Goal: Task Accomplishment & Management: Complete application form

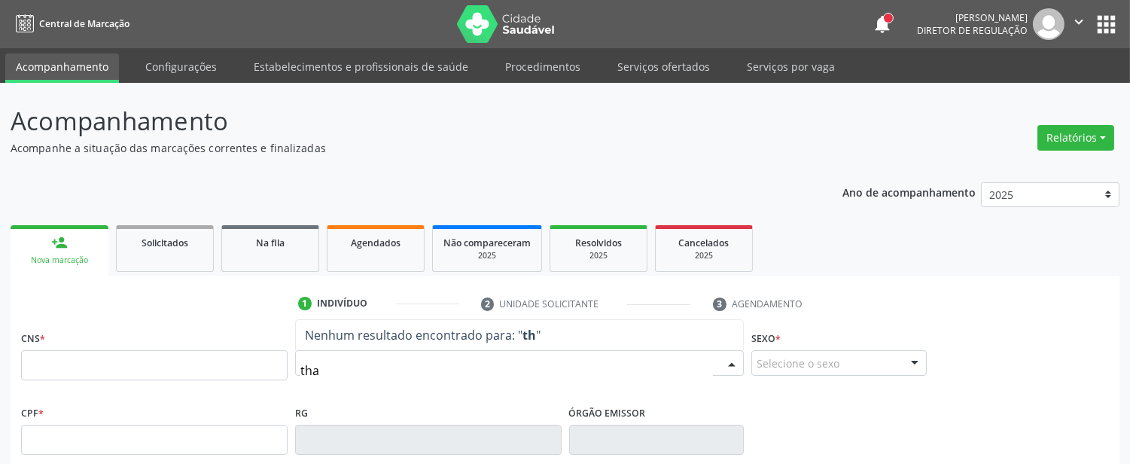
type input "thay"
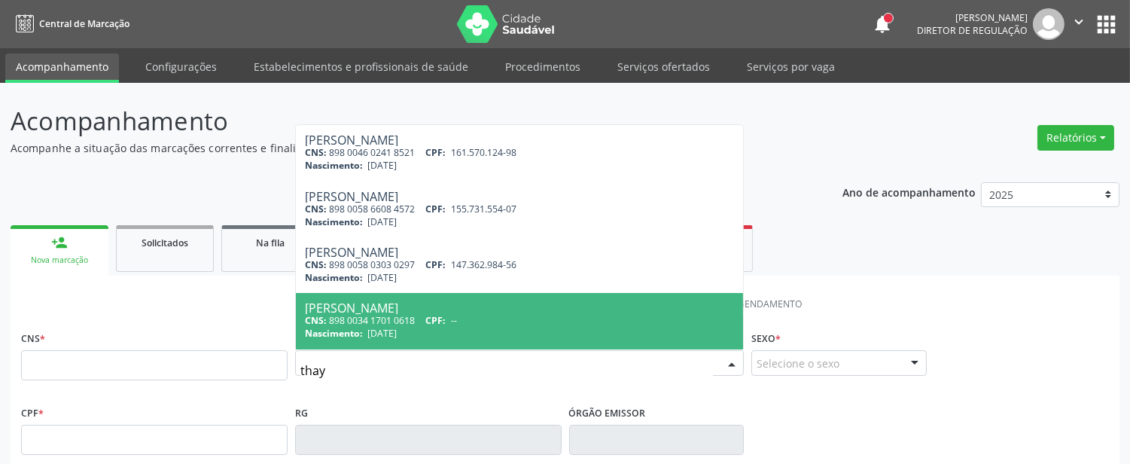
drag, startPoint x: 531, startPoint y: 321, endPoint x: 569, endPoint y: 303, distance: 42.1
click at [531, 320] on div "CNS: 898 0034 1701 0618 CPF: --" at bounding box center [519, 320] width 429 height 13
type input "898 0034 1701 0618"
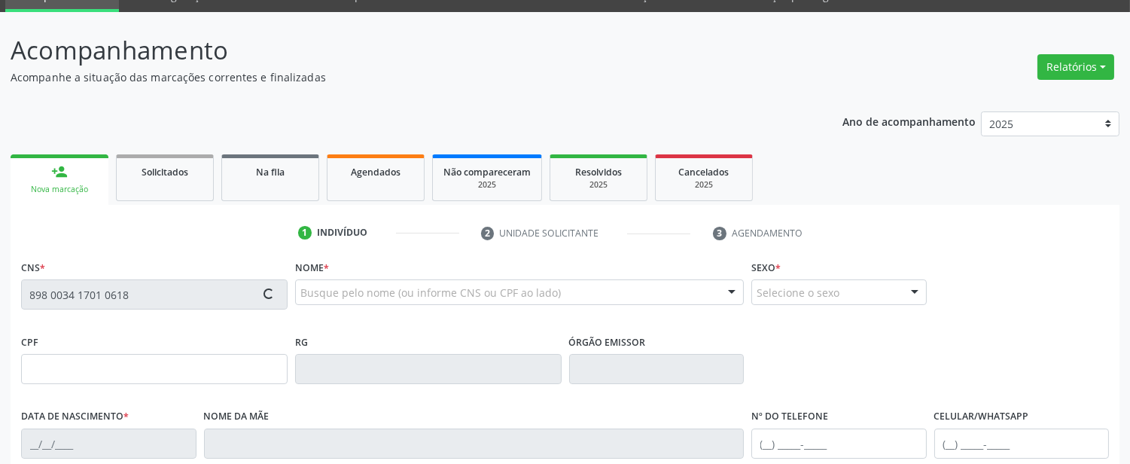
scroll to position [351, 0]
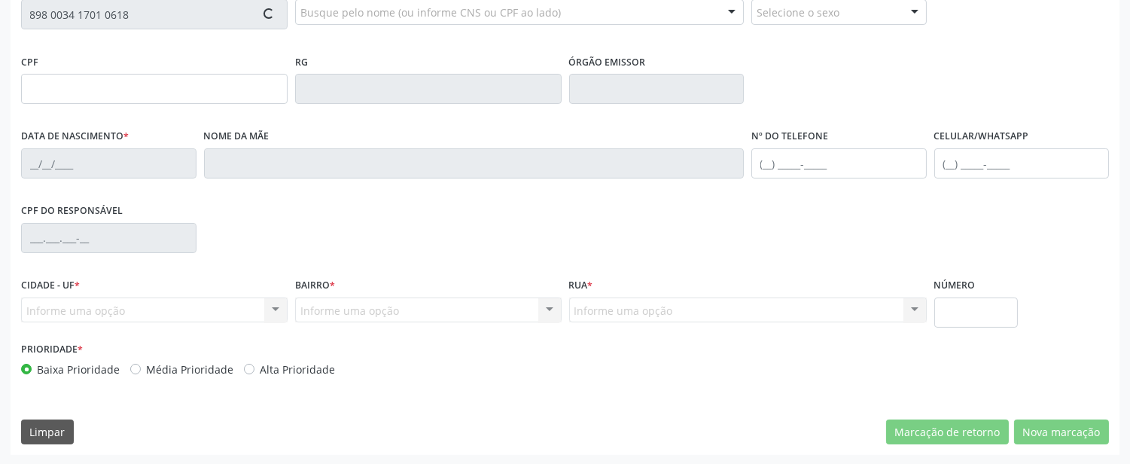
type input "27/07/2010"
type input "Adelia Mayara dos Santos"
type input "(87) 99999-9999"
type input "048.703.774-03"
type input "611"
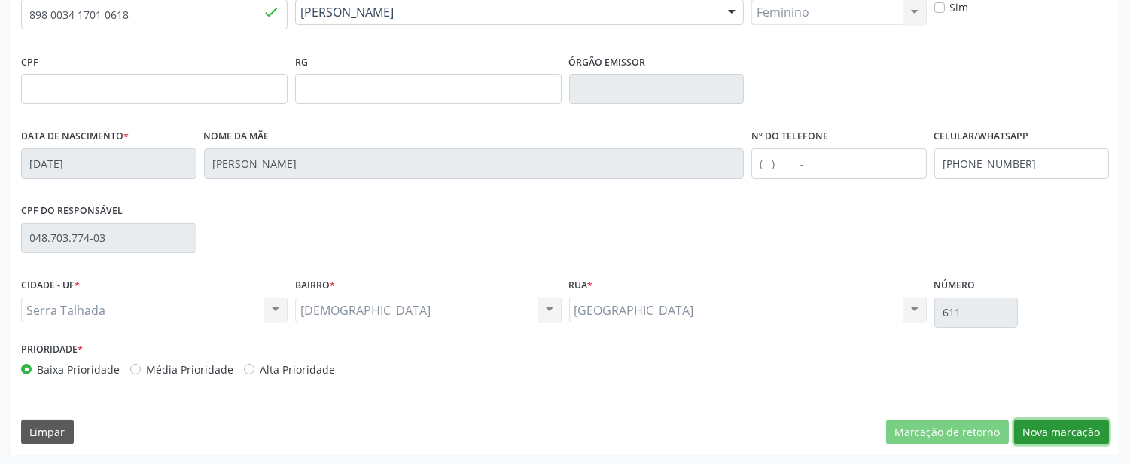
click at [1040, 425] on button "Nova marcação" at bounding box center [1061, 432] width 95 height 26
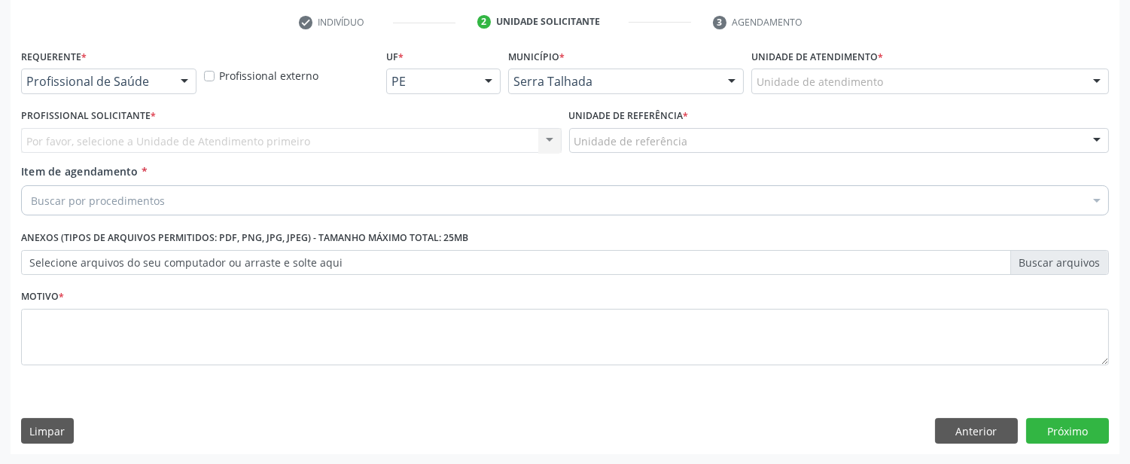
click at [156, 72] on div "Profissional de Saúde" at bounding box center [108, 82] width 175 height 26
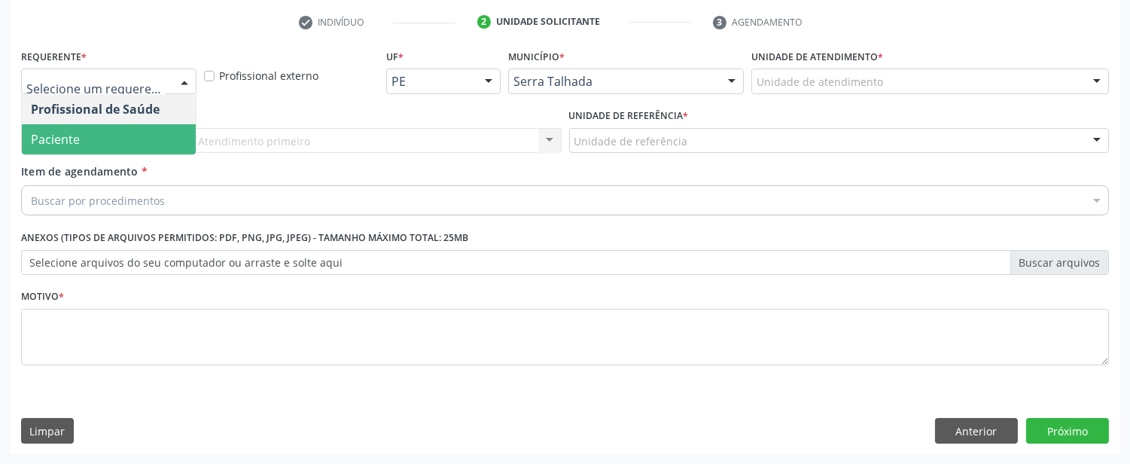
click at [123, 136] on span "Paciente" at bounding box center [109, 139] width 174 height 30
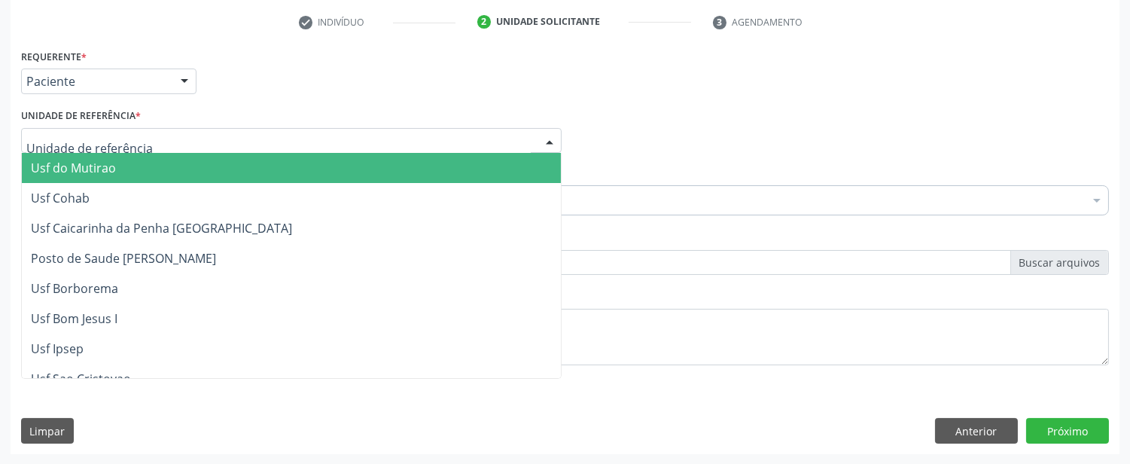
click at [173, 134] on div at bounding box center [291, 141] width 541 height 26
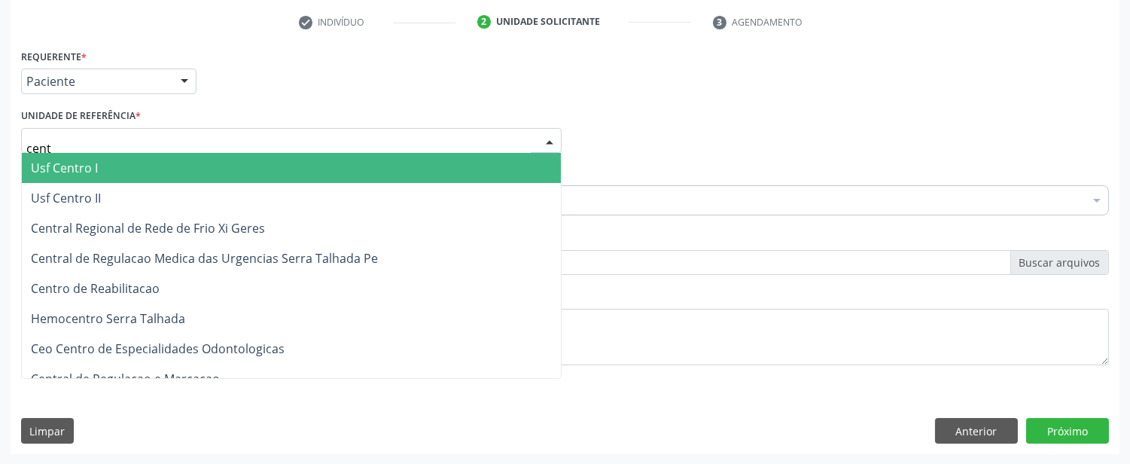
type input "centr"
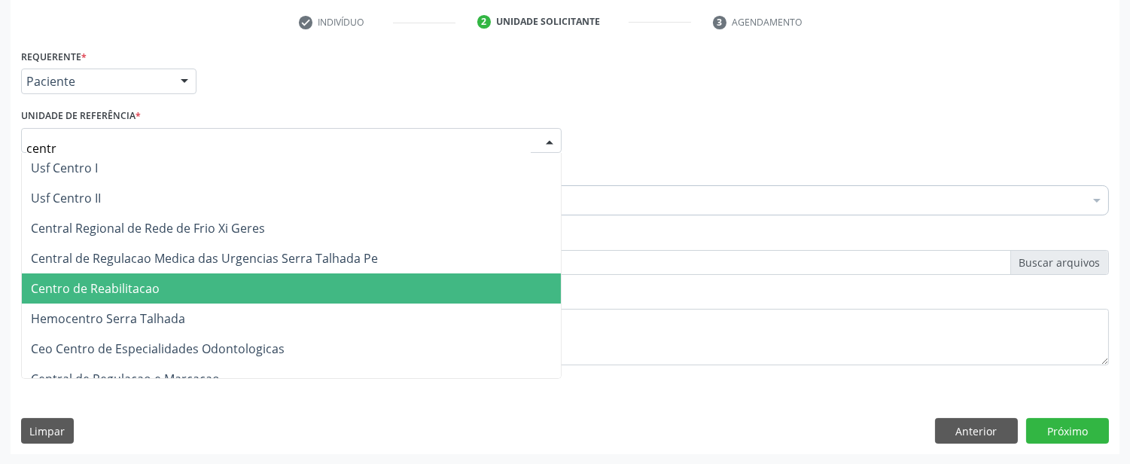
click at [157, 288] on span "Centro de Reabilitacao" at bounding box center [95, 288] width 129 height 17
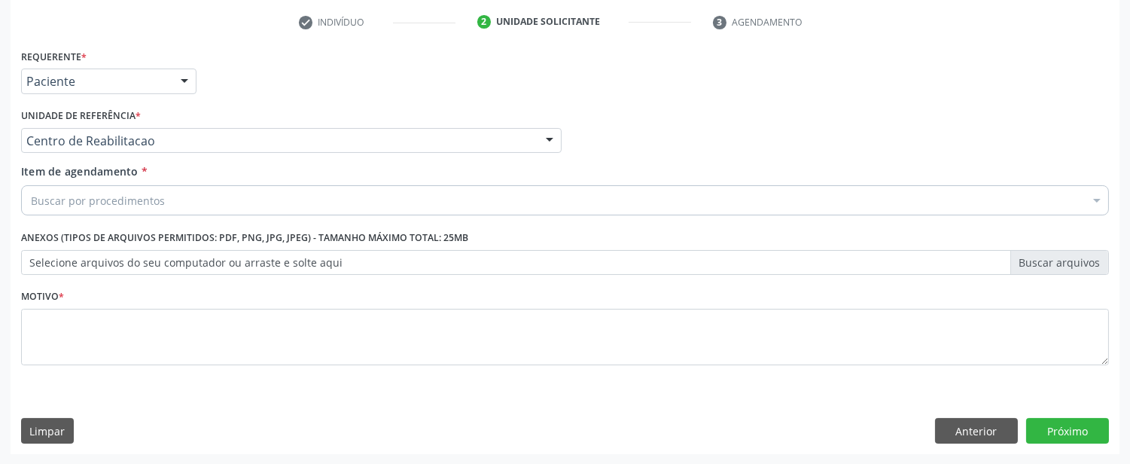
click at [193, 194] on div "Buscar por procedimentos" at bounding box center [565, 200] width 1088 height 30
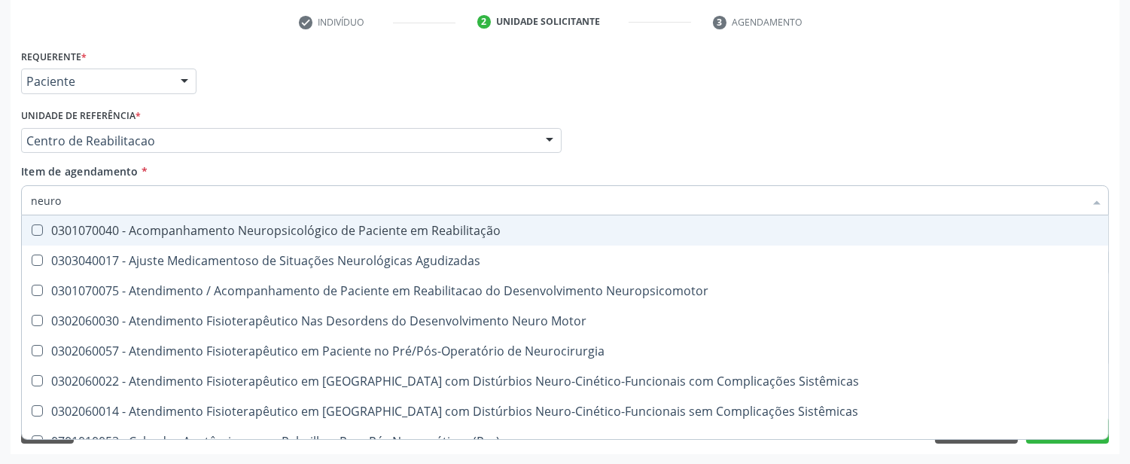
type input "neurol"
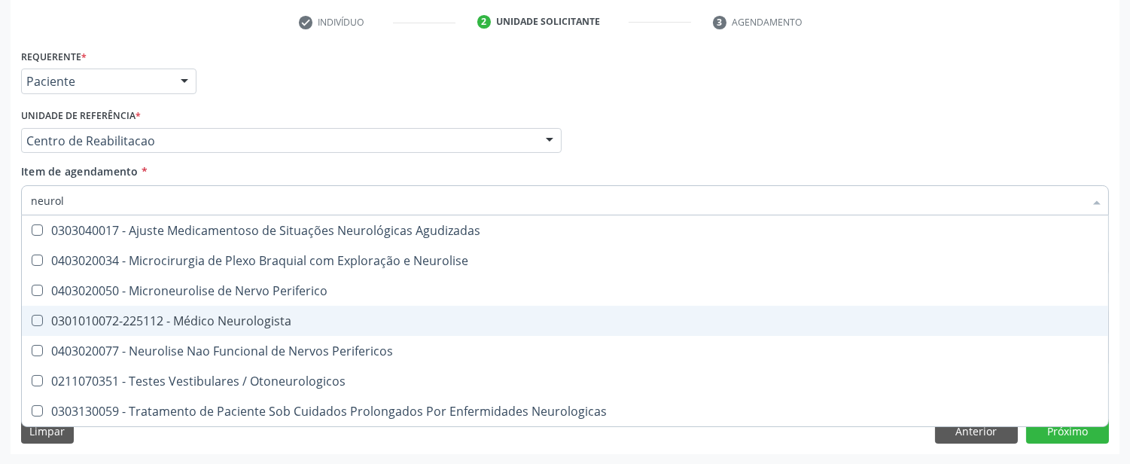
click at [234, 327] on span "0301010072-225112 - Médico Neurologista" at bounding box center [565, 321] width 1086 height 30
checkbox Neurologista "true"
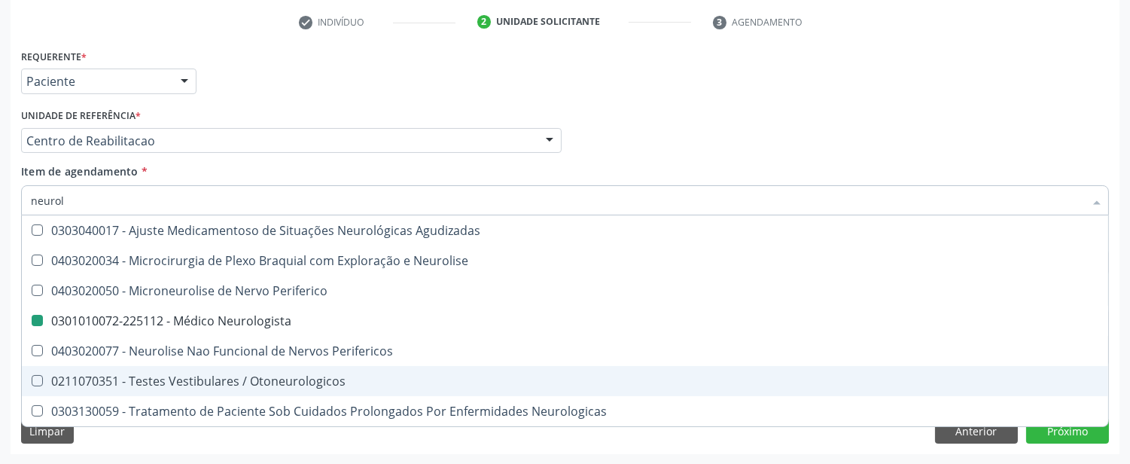
click at [0, 391] on div "Acompanhamento Acompanhe a situação das marcações correntes e finalizadas Relat…" at bounding box center [565, 132] width 1130 height 663
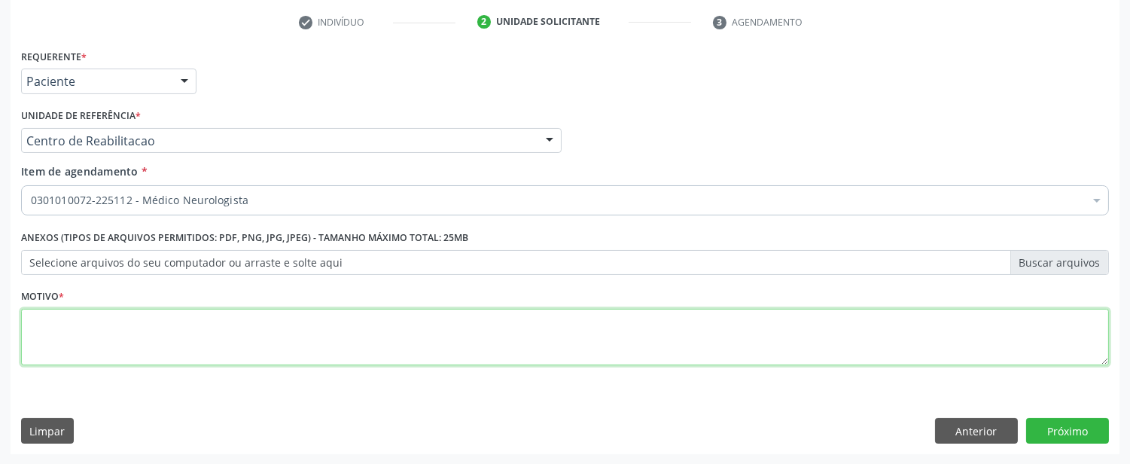
click at [296, 346] on textarea at bounding box center [565, 337] width 1088 height 57
type textarea "."
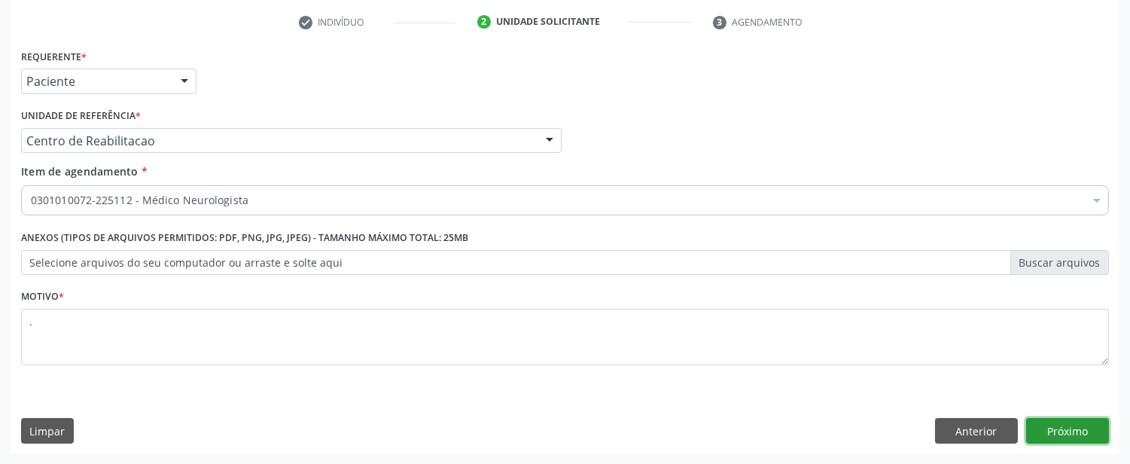
click at [1039, 426] on button "Próximo" at bounding box center [1067, 431] width 83 height 26
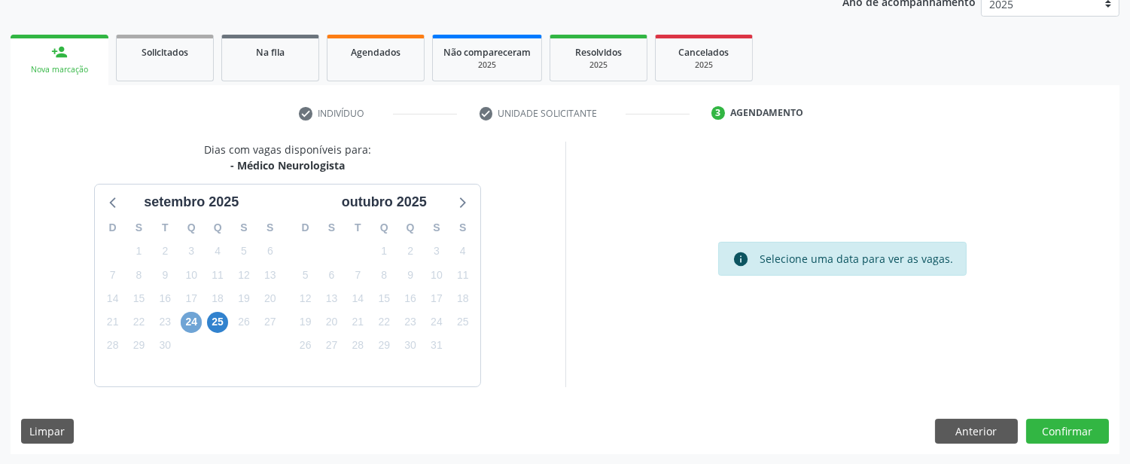
click at [184, 324] on span "24" at bounding box center [191, 322] width 21 height 21
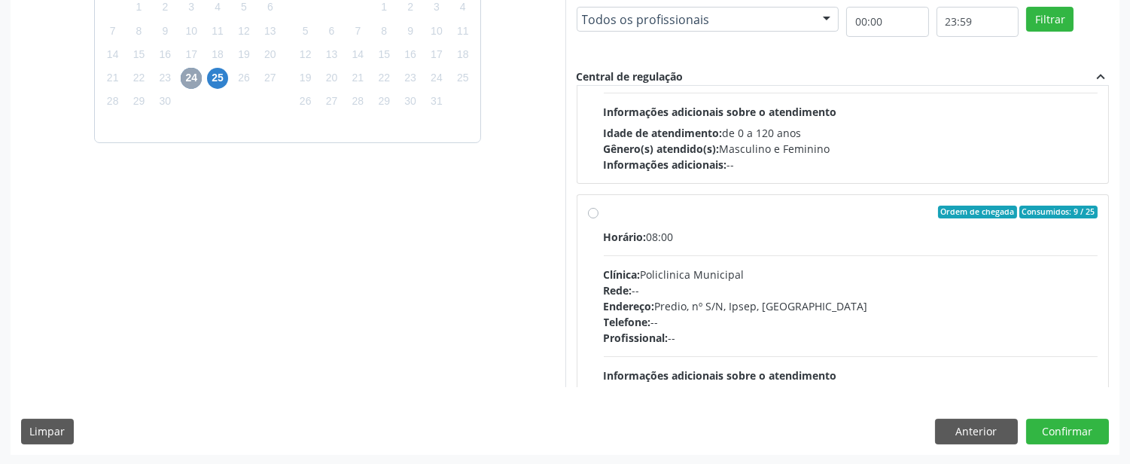
scroll to position [0, 0]
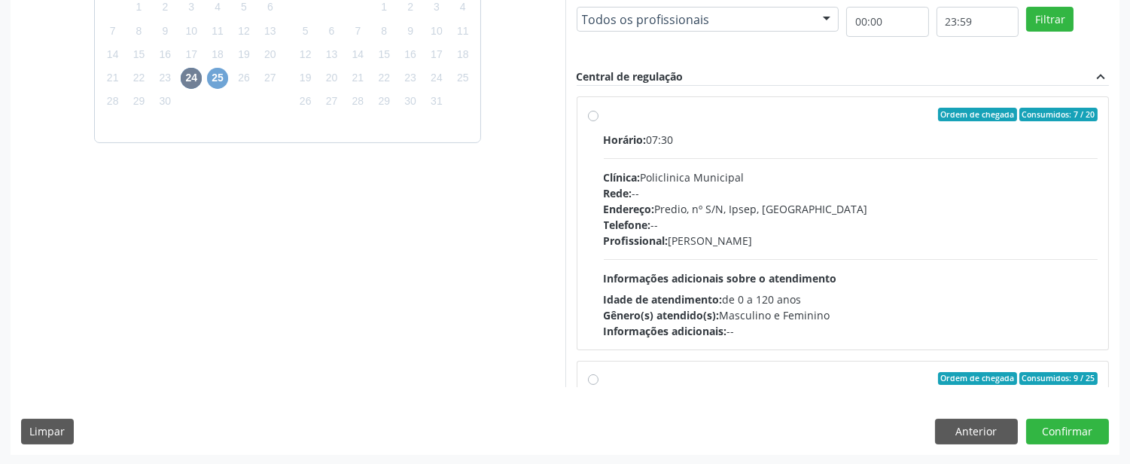
click at [222, 69] on span "25" at bounding box center [217, 78] width 21 height 21
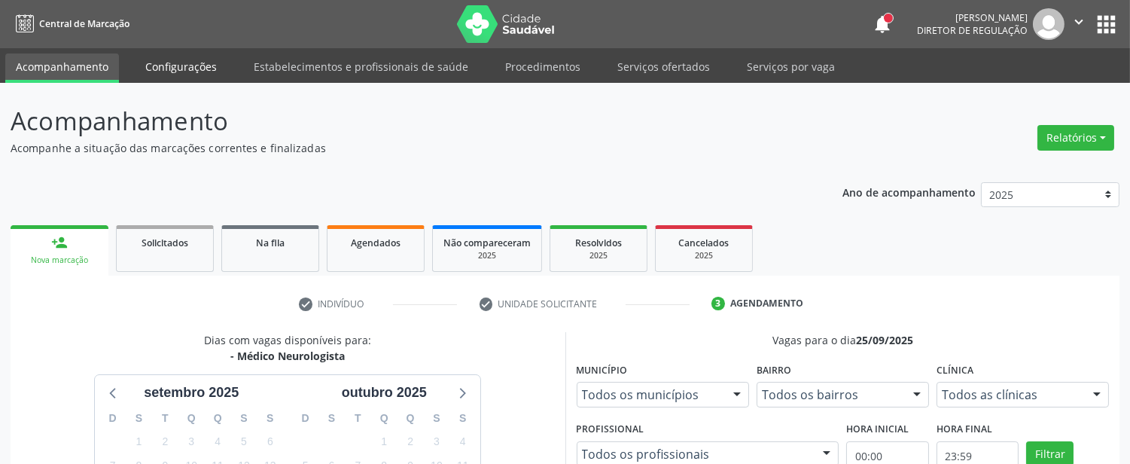
click at [190, 69] on link "Configurações" at bounding box center [181, 66] width 93 height 26
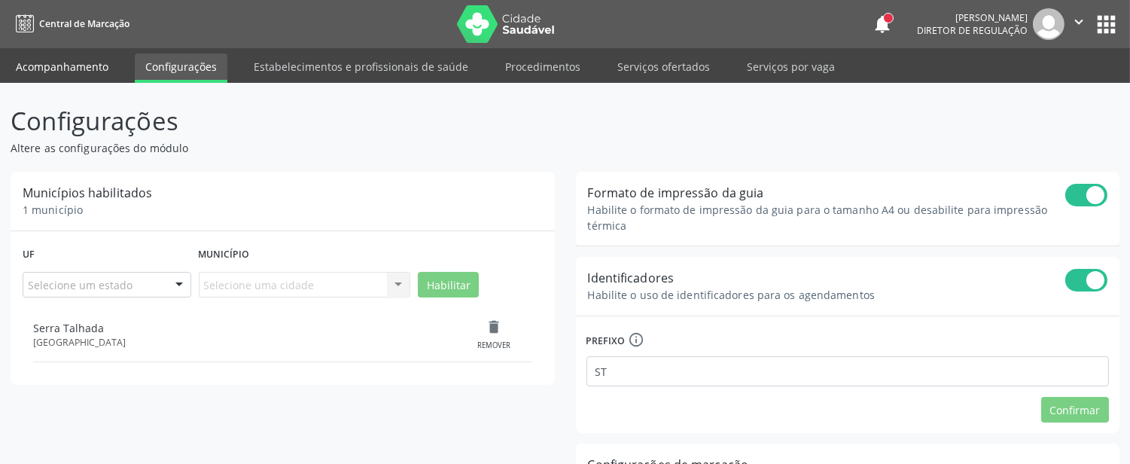
click at [94, 64] on link "Acompanhamento" at bounding box center [62, 66] width 114 height 26
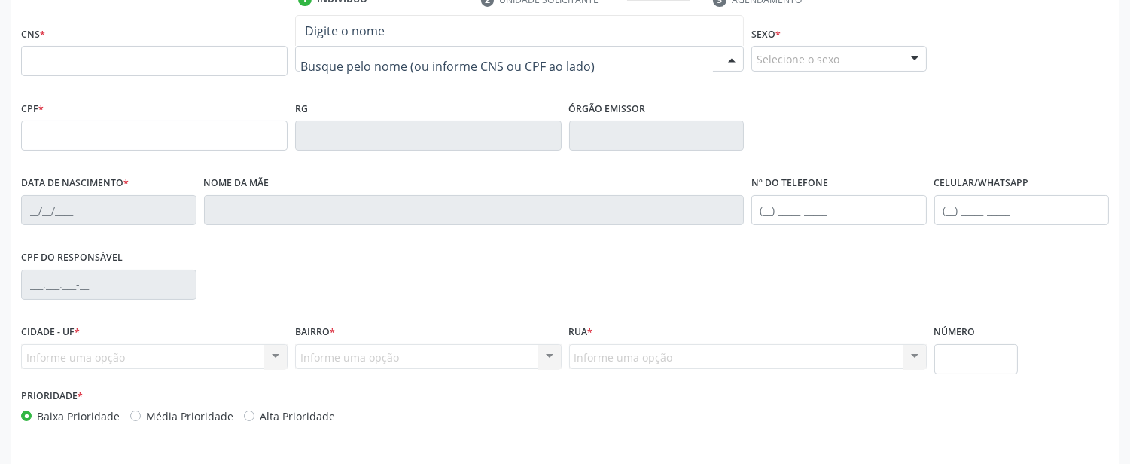
scroll to position [334, 0]
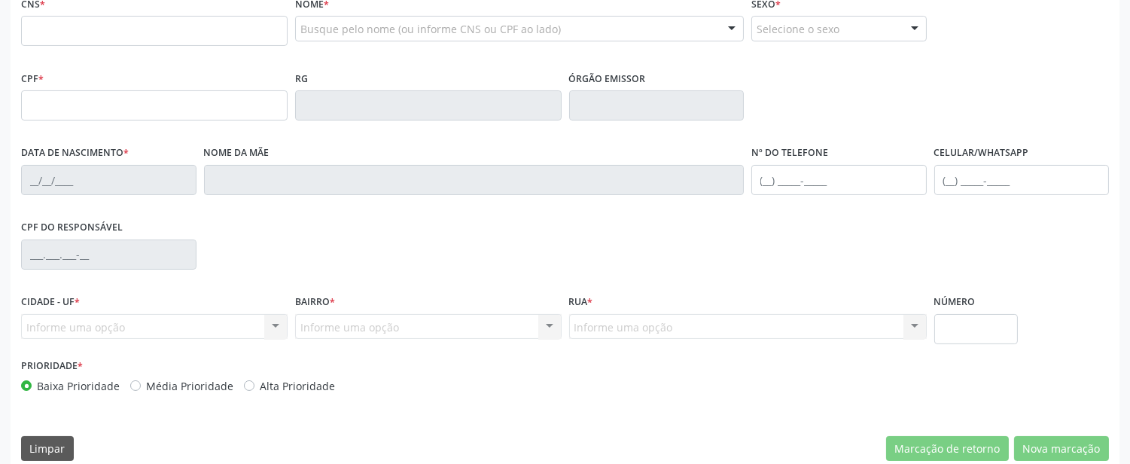
click at [799, 268] on div "CPF do responsável" at bounding box center [564, 253] width 1095 height 75
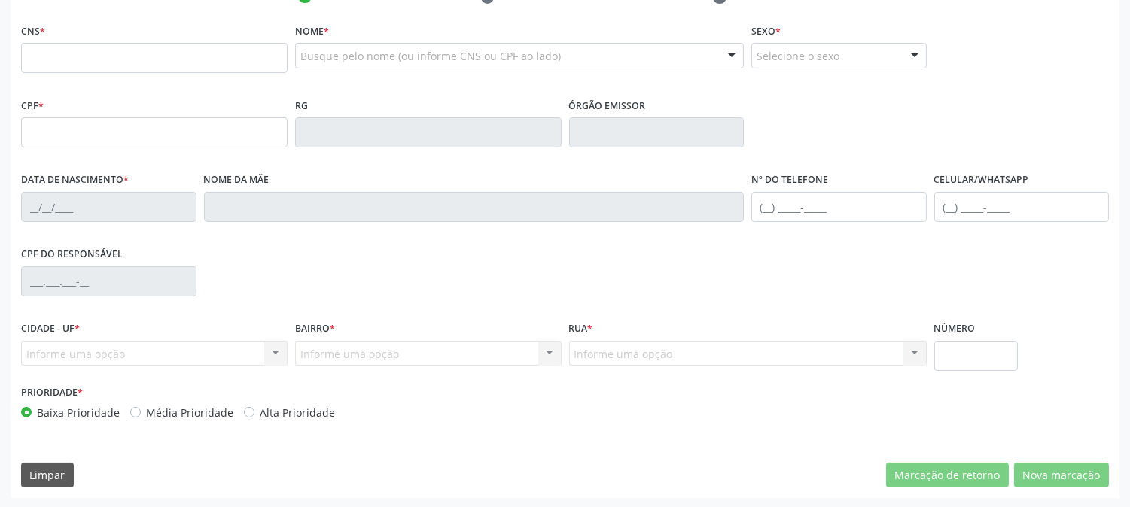
scroll to position [56, 0]
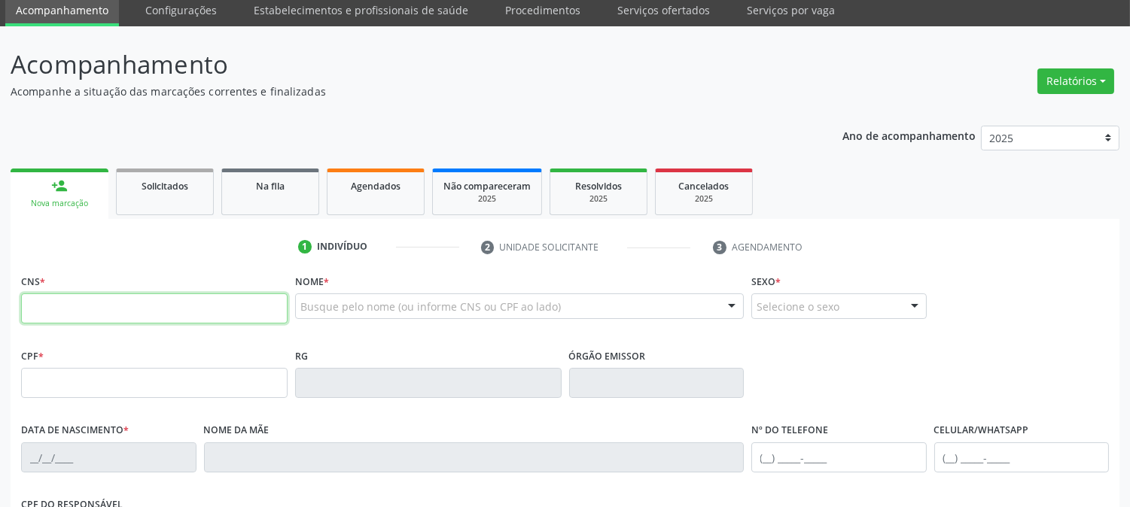
drag, startPoint x: 207, startPoint y: 309, endPoint x: 217, endPoint y: 301, distance: 12.8
click at [207, 307] on input "text" at bounding box center [154, 309] width 266 height 30
click at [298, 302] on div "Busque pelo nome (ou informe CNS ou CPF ao lado)" at bounding box center [519, 307] width 449 height 26
click at [246, 307] on input "text" at bounding box center [154, 309] width 266 height 30
type input "708 6035 6969 8283"
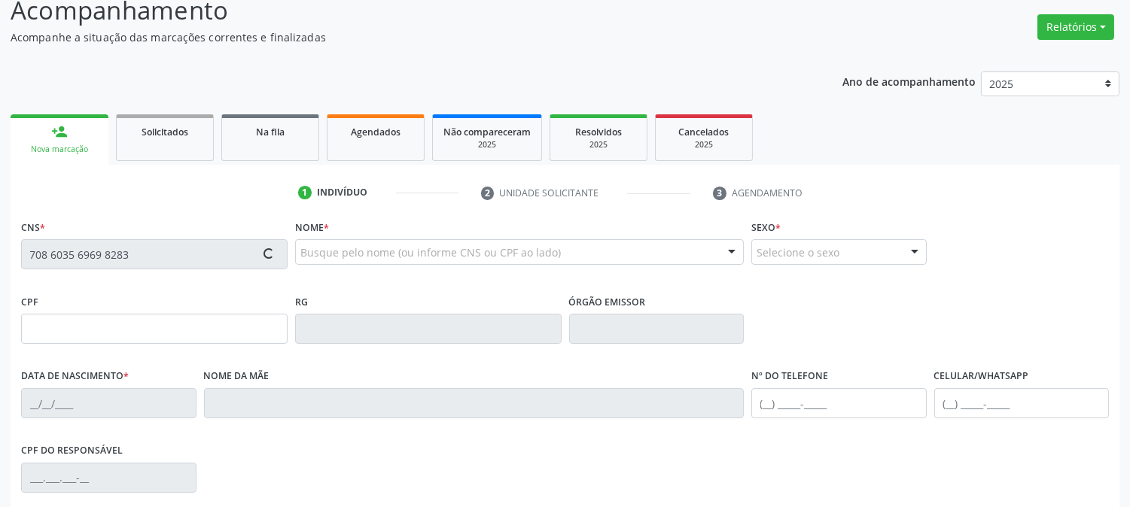
scroll to position [140, 0]
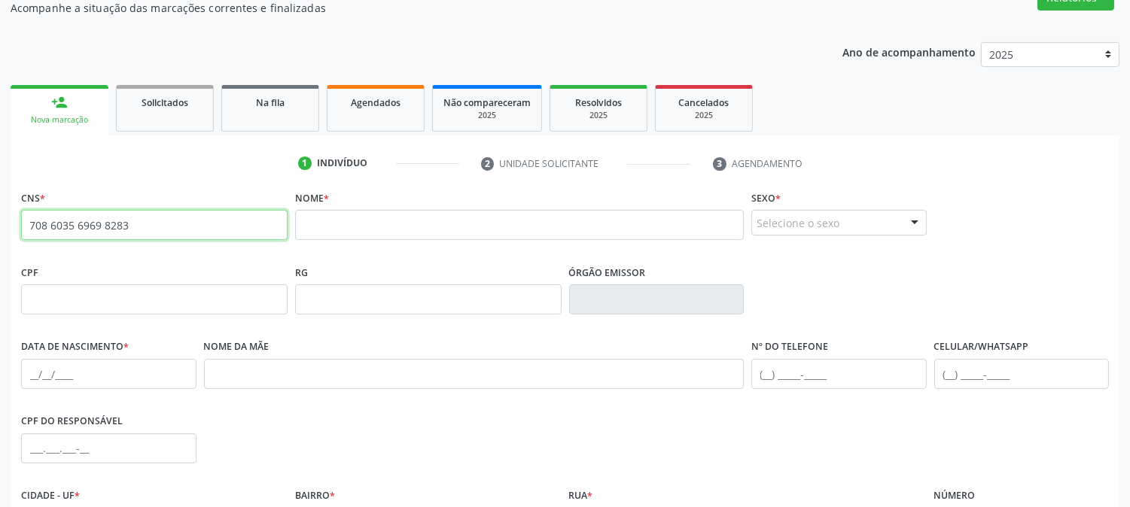
drag, startPoint x: 160, startPoint y: 230, endPoint x: 26, endPoint y: 221, distance: 134.3
click at [25, 221] on input "708 6035 6969 8283" at bounding box center [154, 225] width 266 height 30
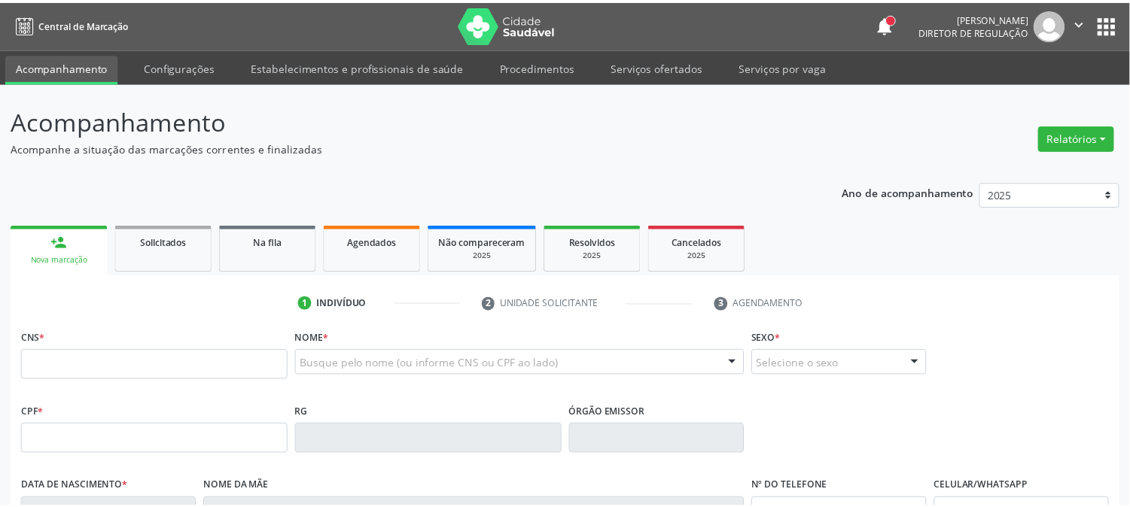
scroll to position [140, 0]
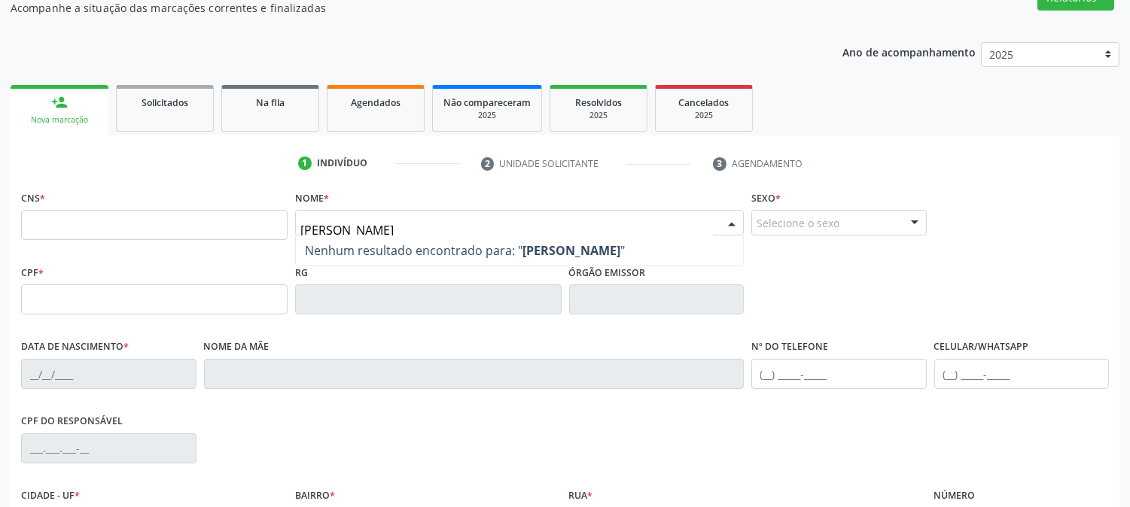
type input "[PERSON_NAME]"
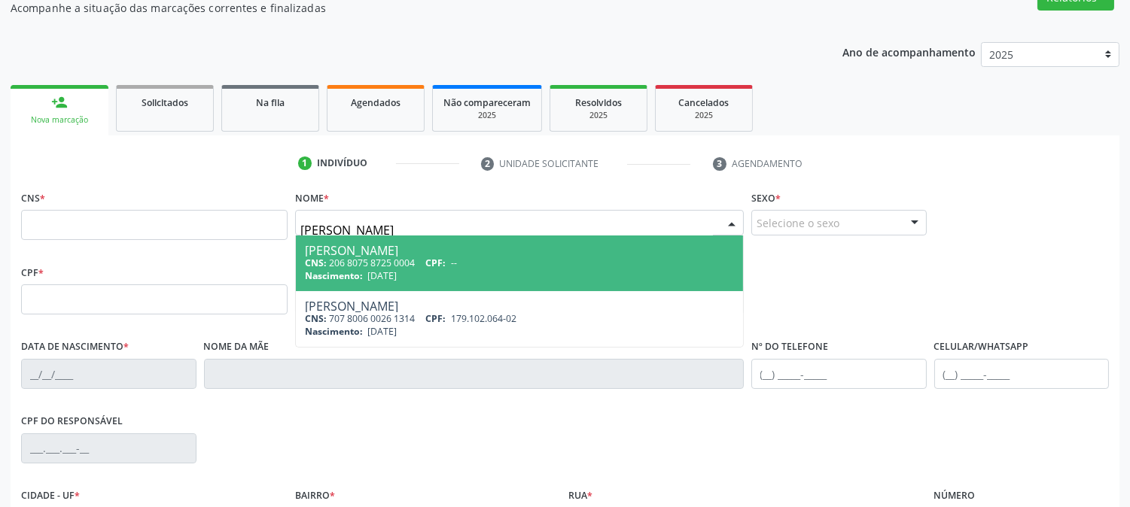
click at [461, 272] on div "Nascimento: [DATE]" at bounding box center [519, 275] width 429 height 13
type input "206 8075 8725 0004"
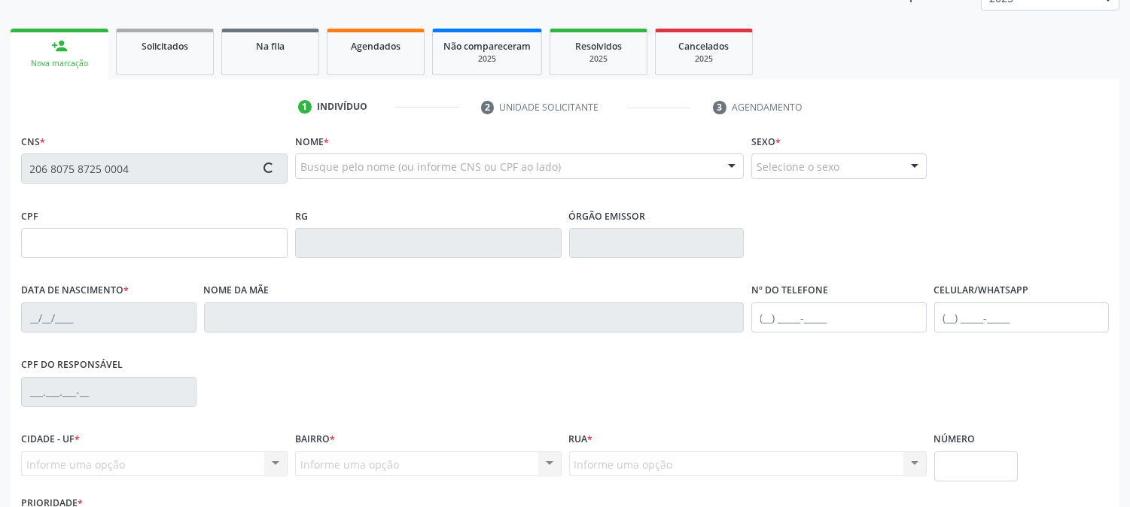
scroll to position [307, 0]
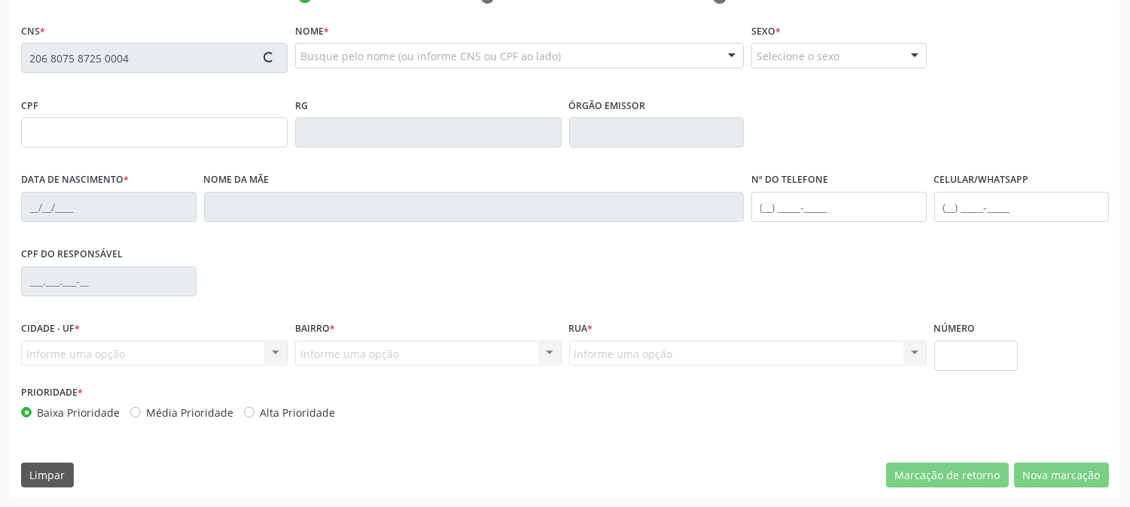
type input "[DATE]"
type input "[PERSON_NAME] de [DEMOGRAPHIC_DATA]"
type input "[PHONE_NUMBER]"
type input "240"
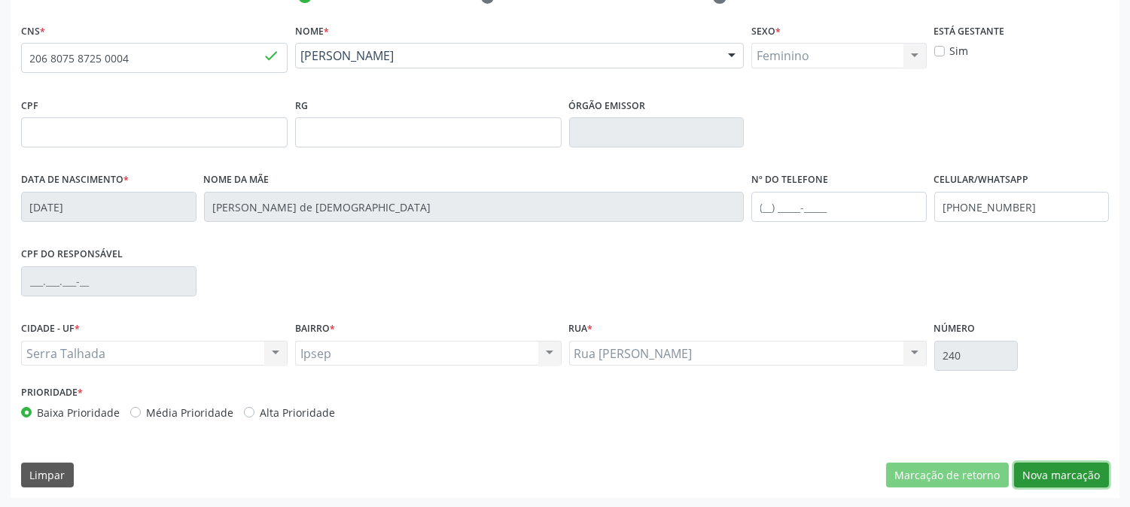
click at [1056, 475] on button "Nova marcação" at bounding box center [1061, 476] width 95 height 26
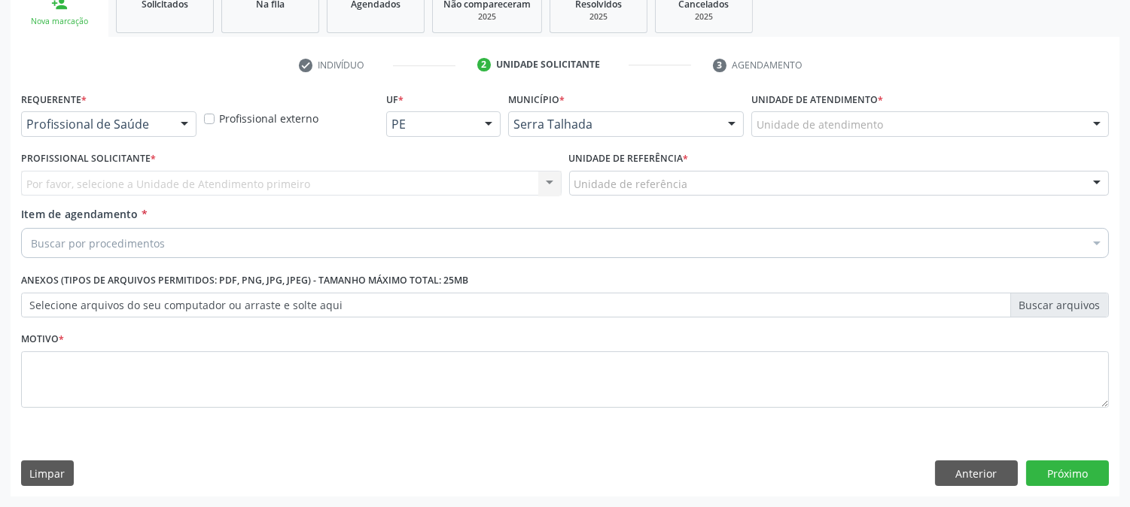
scroll to position [238, 0]
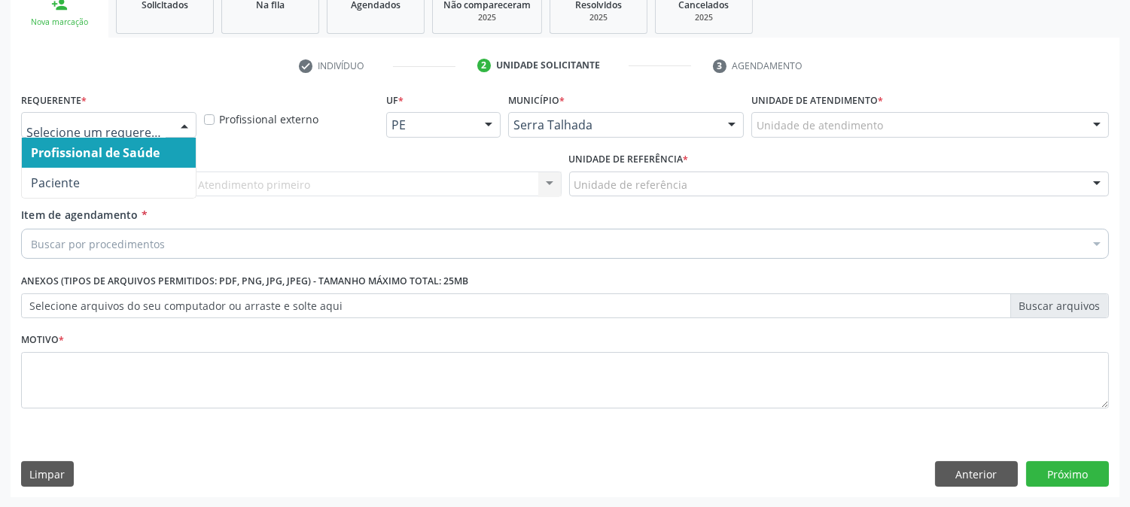
click at [188, 121] on div at bounding box center [184, 126] width 23 height 26
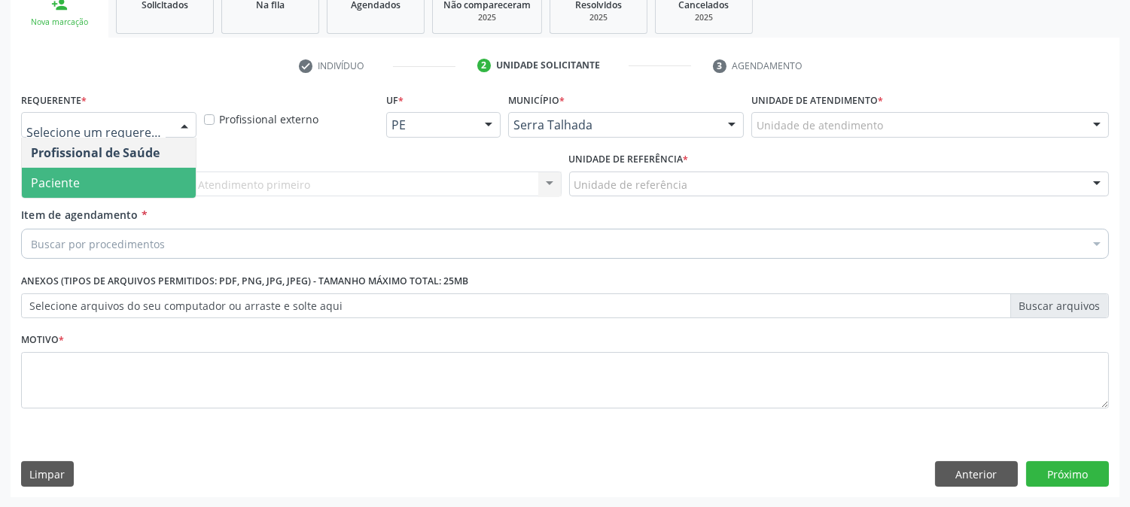
click at [131, 188] on span "Paciente" at bounding box center [109, 183] width 174 height 30
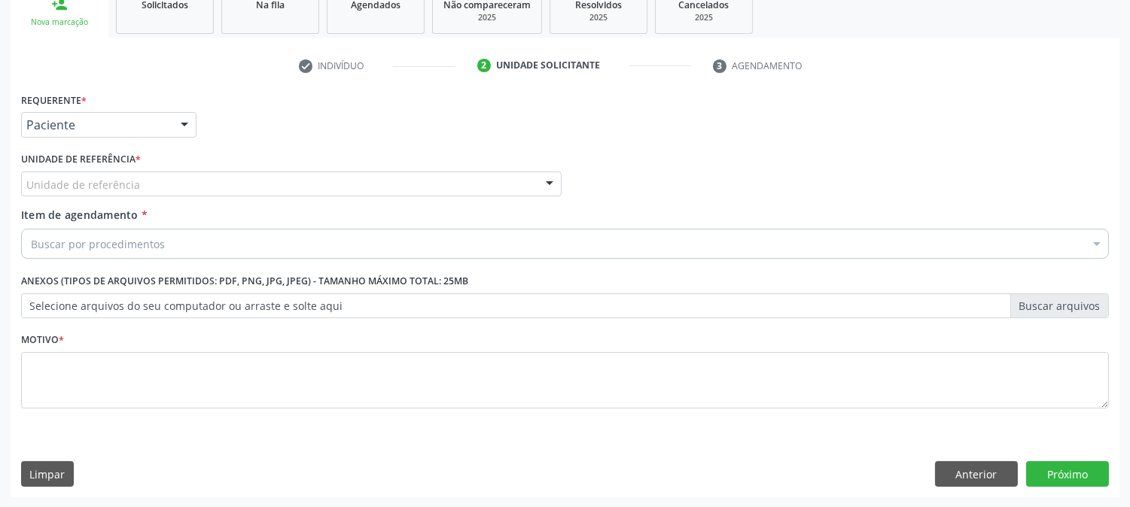
click at [162, 182] on div "Unidade de referência" at bounding box center [291, 185] width 541 height 26
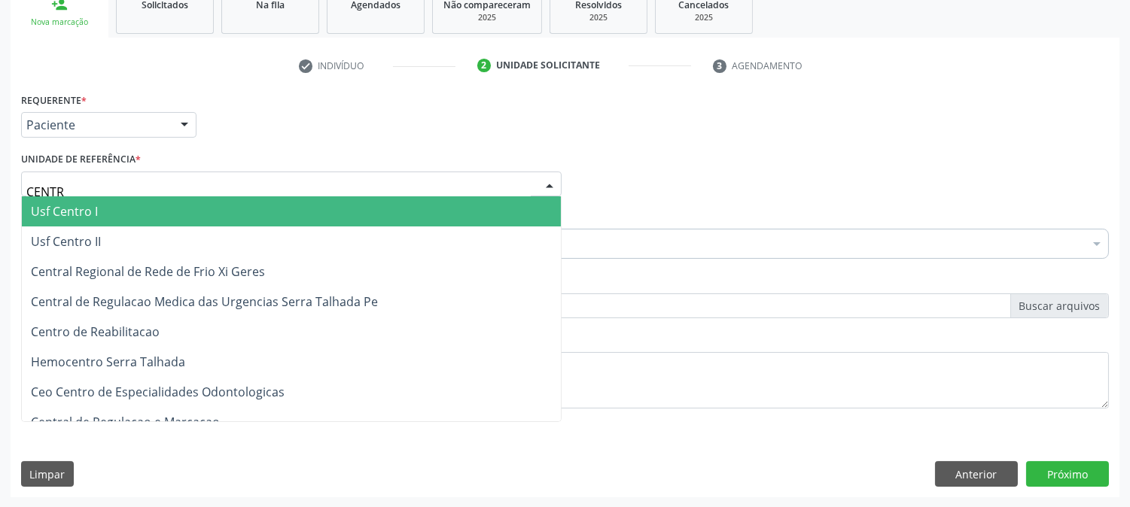
type input "CENTRO"
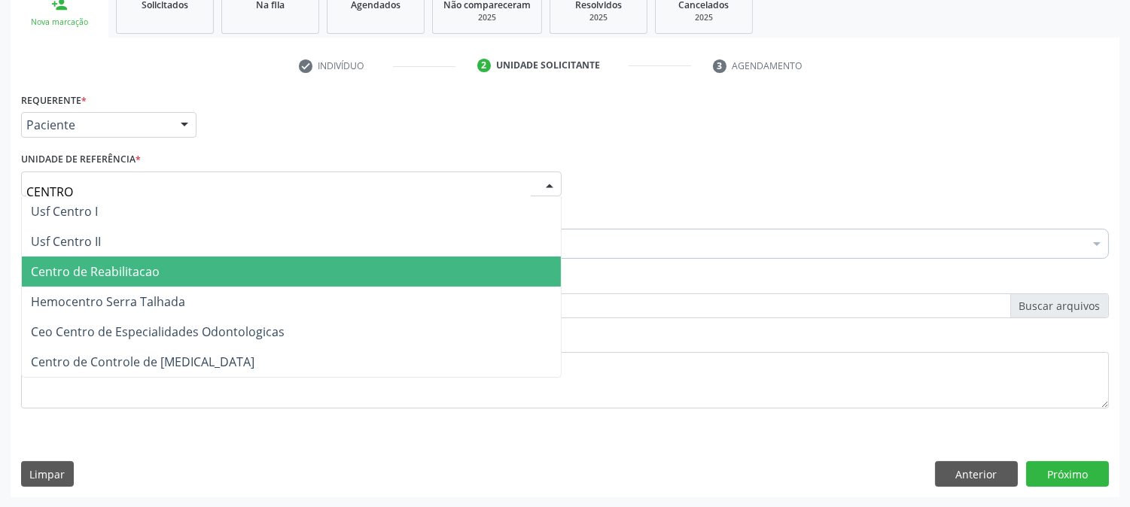
click at [152, 272] on span "Centro de Reabilitacao" at bounding box center [95, 271] width 129 height 17
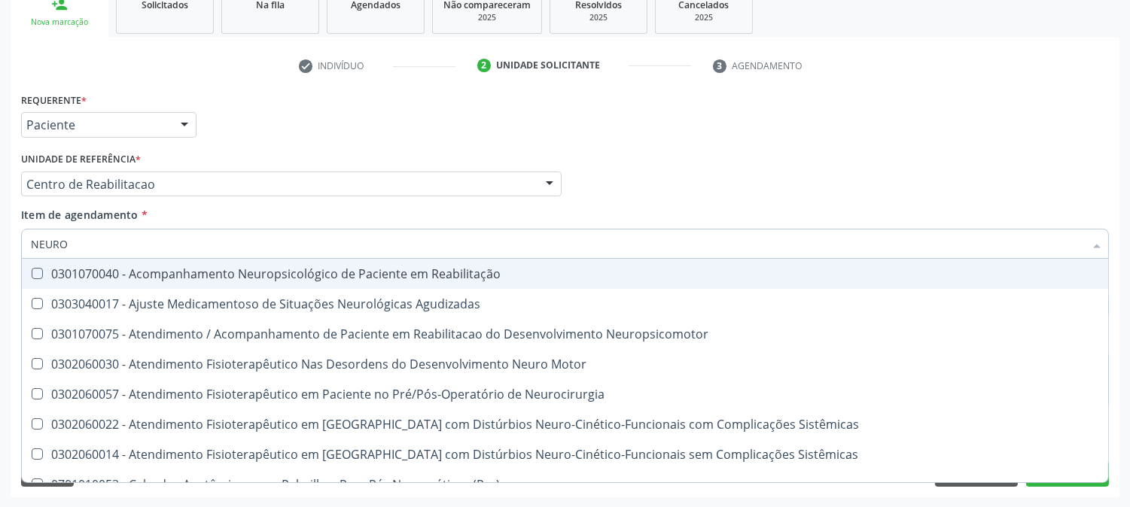
type input "NEUROL"
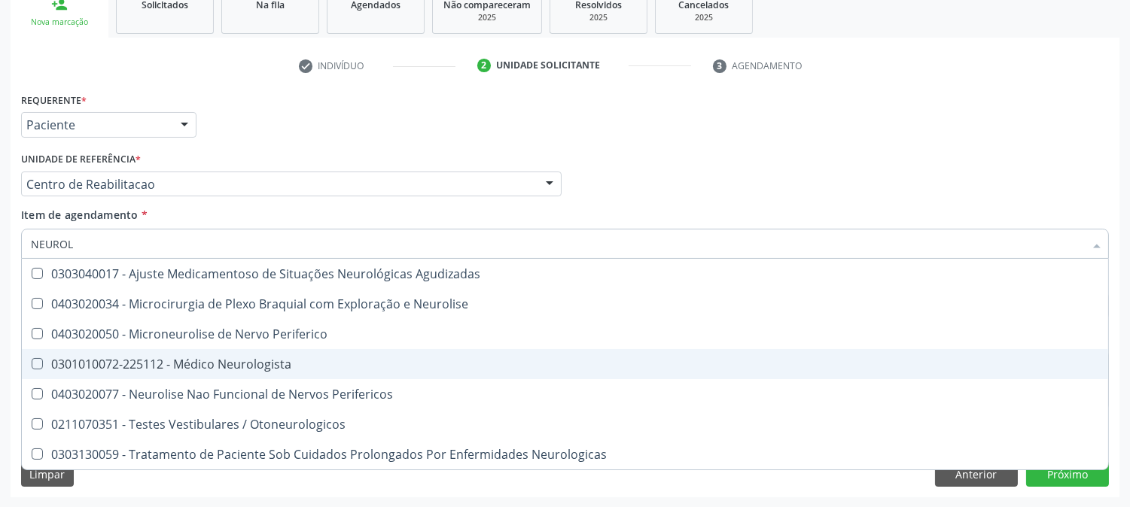
click at [151, 352] on span "0301010072-225112 - Médico Neurologista" at bounding box center [565, 364] width 1086 height 30
checkbox Neurologista "true"
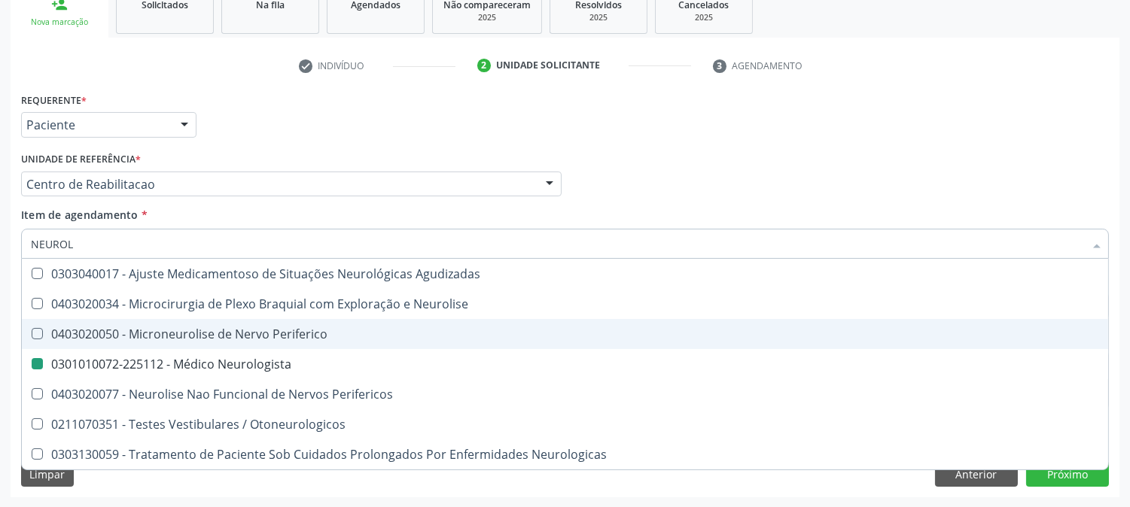
click at [8, 340] on div "Acompanhamento Acompanhe a situação das marcações correntes e finalizadas Relat…" at bounding box center [565, 176] width 1130 height 663
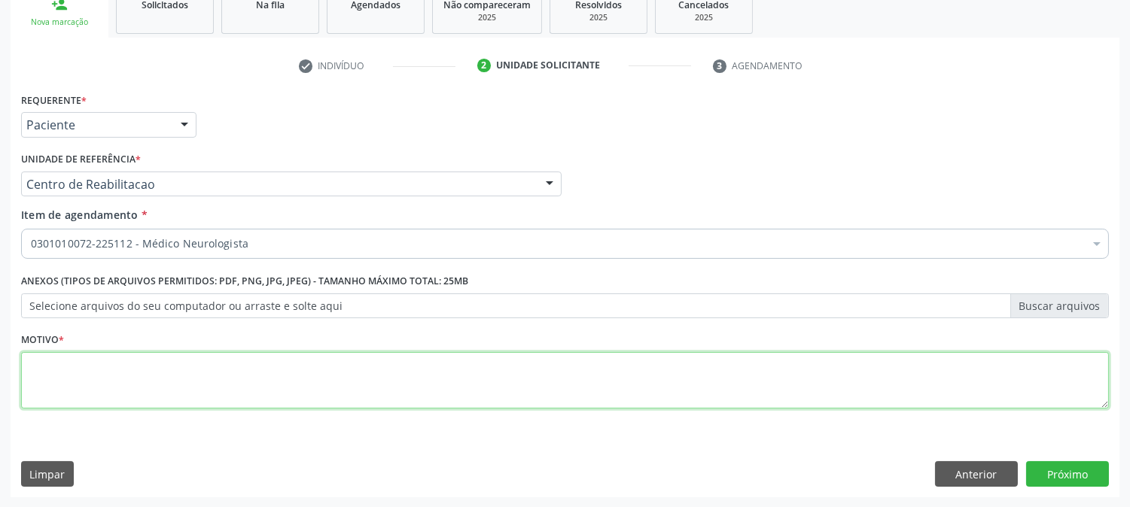
click at [80, 364] on textarea at bounding box center [565, 380] width 1088 height 57
type textarea "."
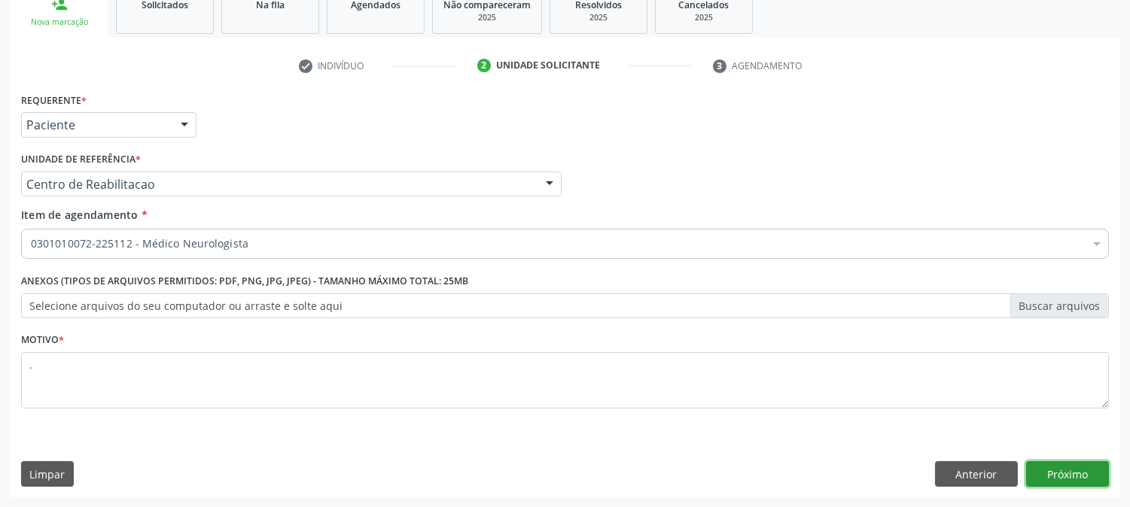
click at [1057, 473] on button "Próximo" at bounding box center [1067, 474] width 83 height 26
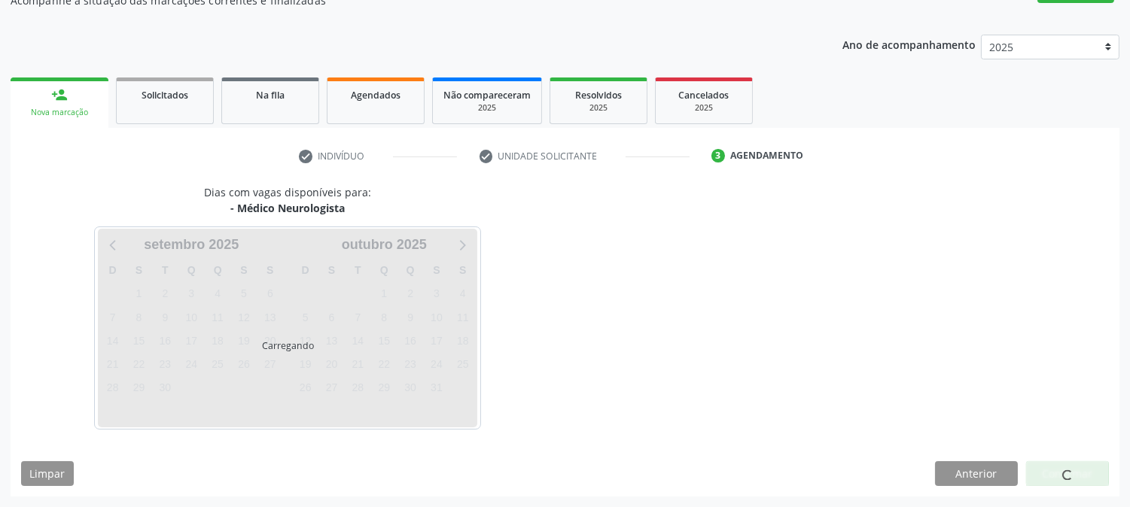
scroll to position [147, 0]
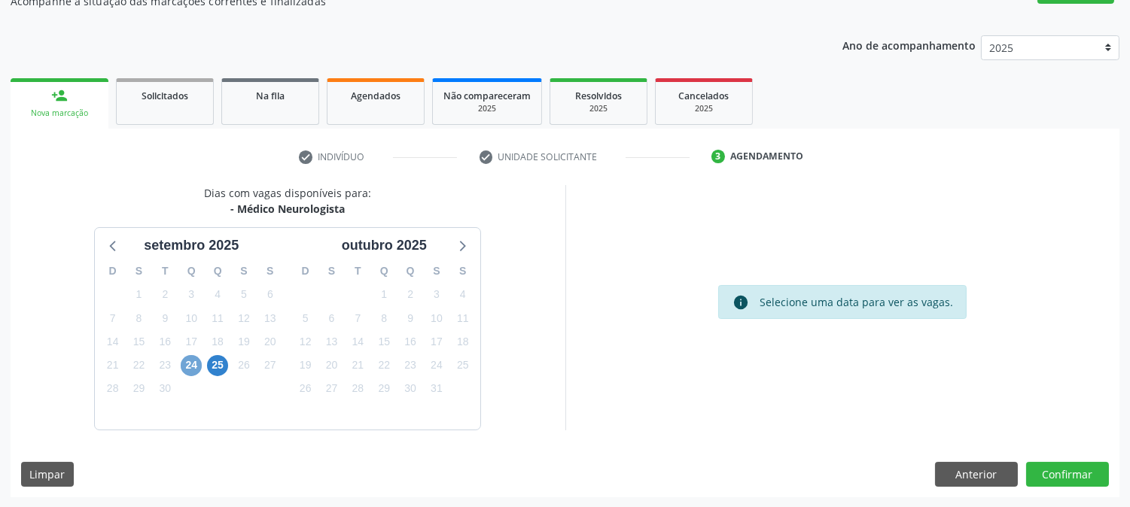
click at [185, 366] on span "24" at bounding box center [191, 365] width 21 height 21
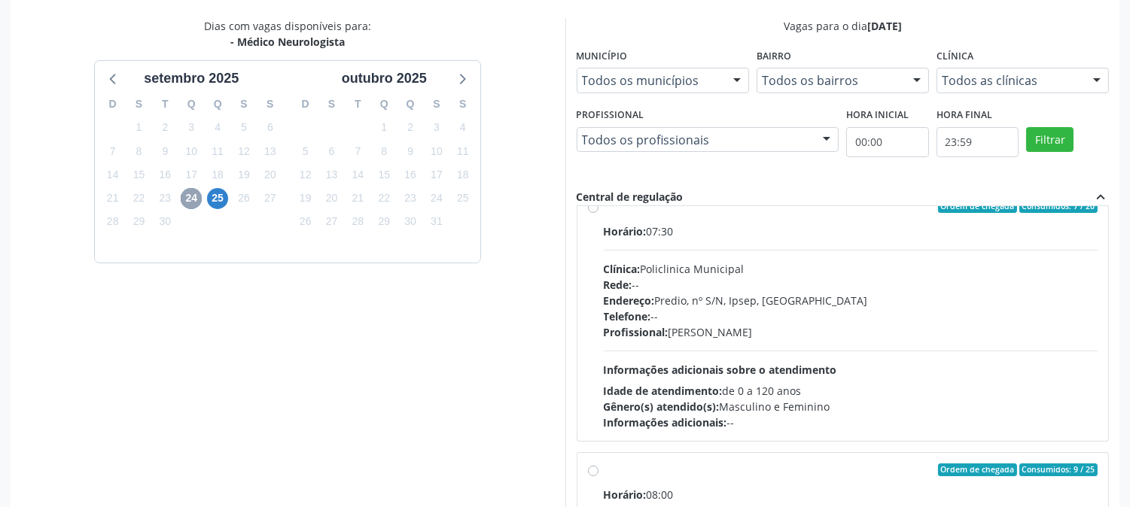
scroll to position [0, 0]
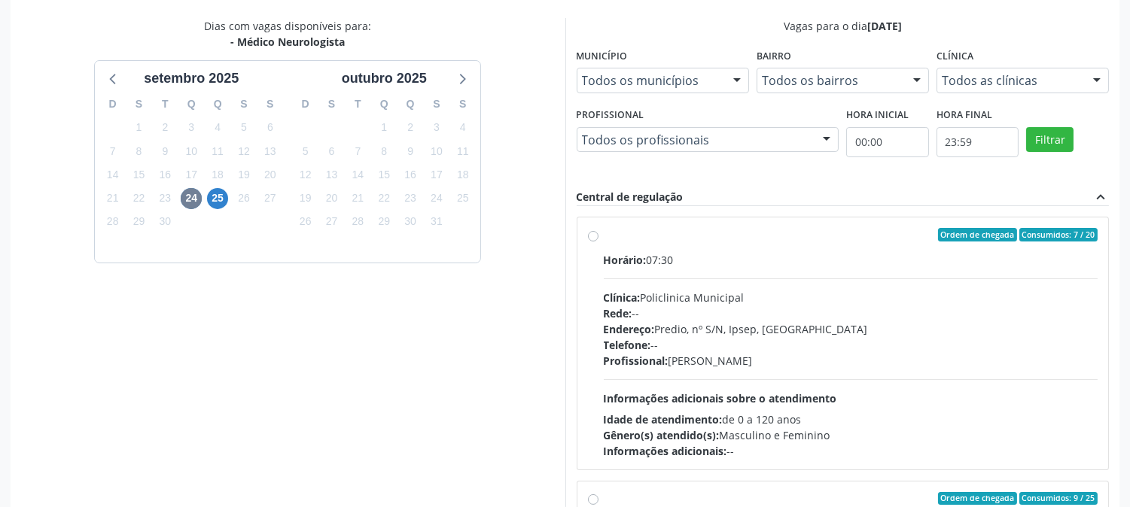
click at [801, 343] on div "Telefone: --" at bounding box center [851, 345] width 495 height 16
click at [598, 242] on input "Ordem de chegada Consumidos: 7 / 20 Horário: 07:30 Clínica: Policlinica Municip…" at bounding box center [593, 235] width 11 height 14
radio input "true"
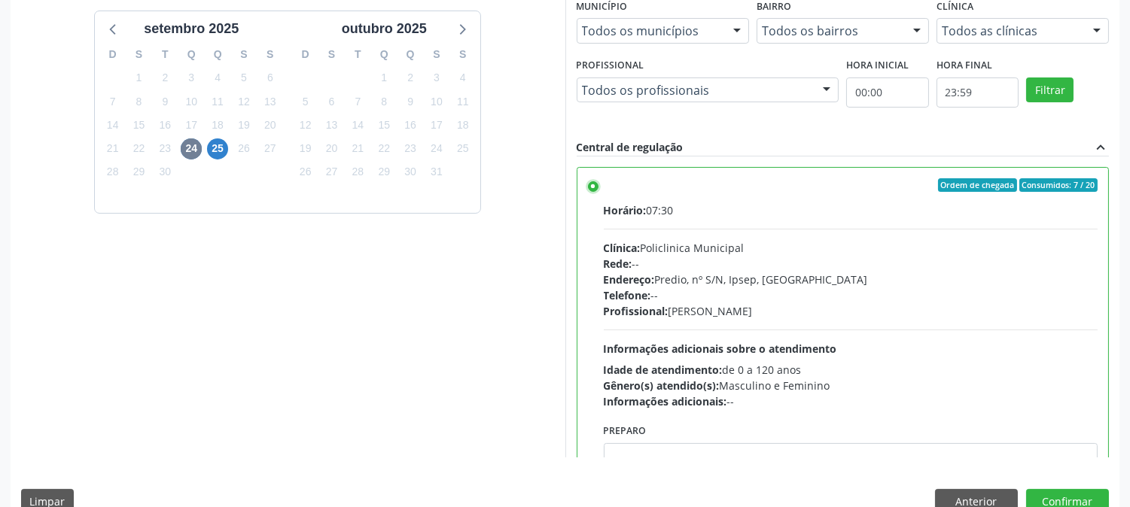
scroll to position [391, 0]
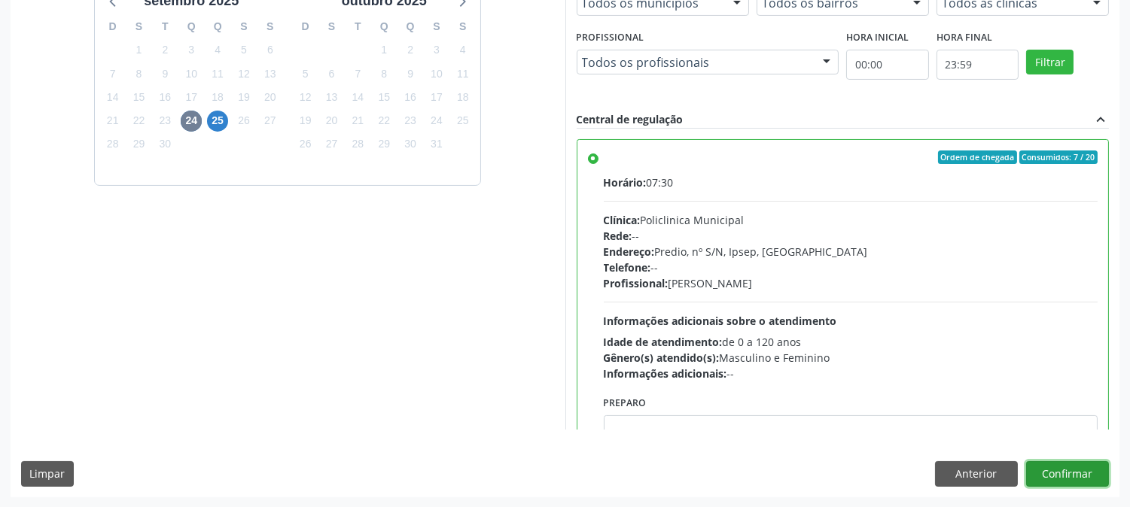
click at [1065, 475] on button "Confirmar" at bounding box center [1067, 474] width 83 height 26
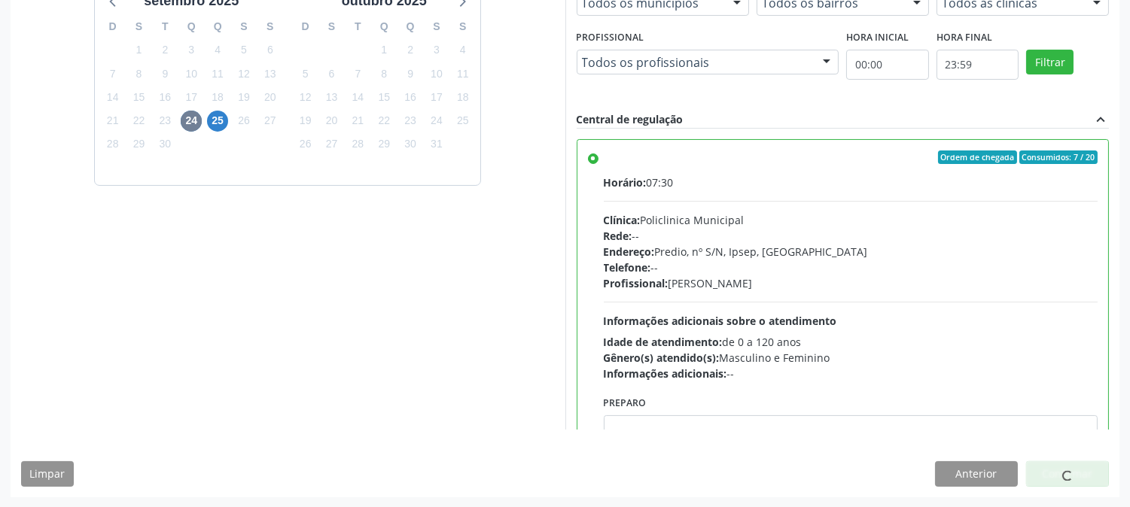
scroll to position [0, 0]
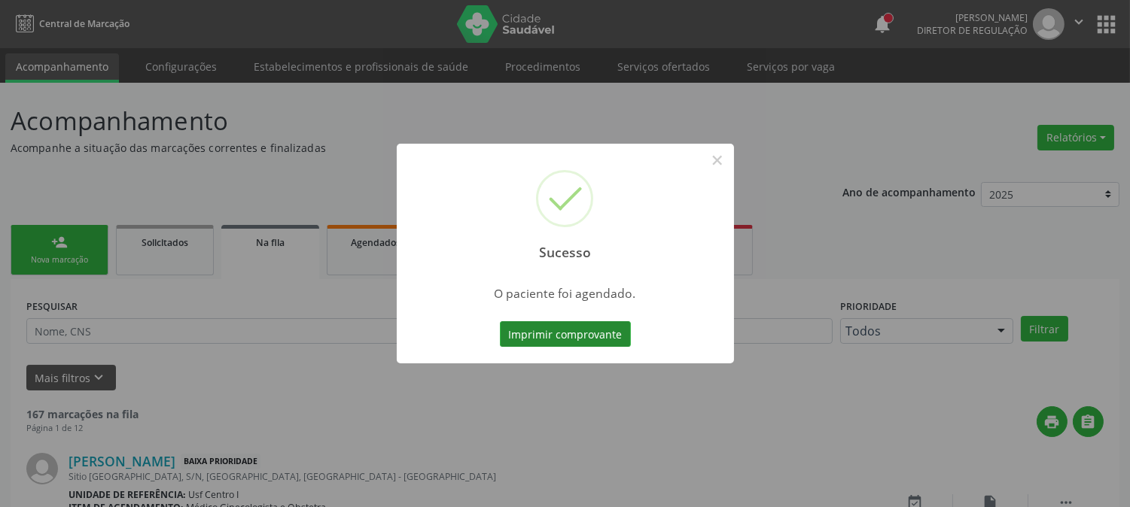
click at [550, 325] on button "Imprimir comprovante" at bounding box center [565, 334] width 131 height 26
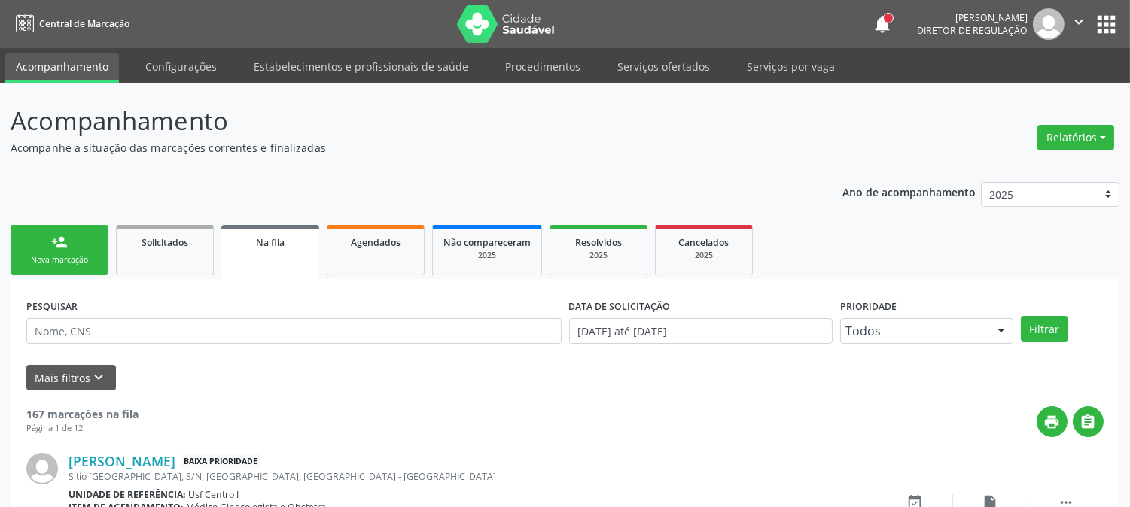
click at [1074, 21] on icon "" at bounding box center [1078, 22] width 17 height 17
click at [1041, 94] on link "Sair" at bounding box center [1040, 91] width 104 height 21
